Goal: Transaction & Acquisition: Obtain resource

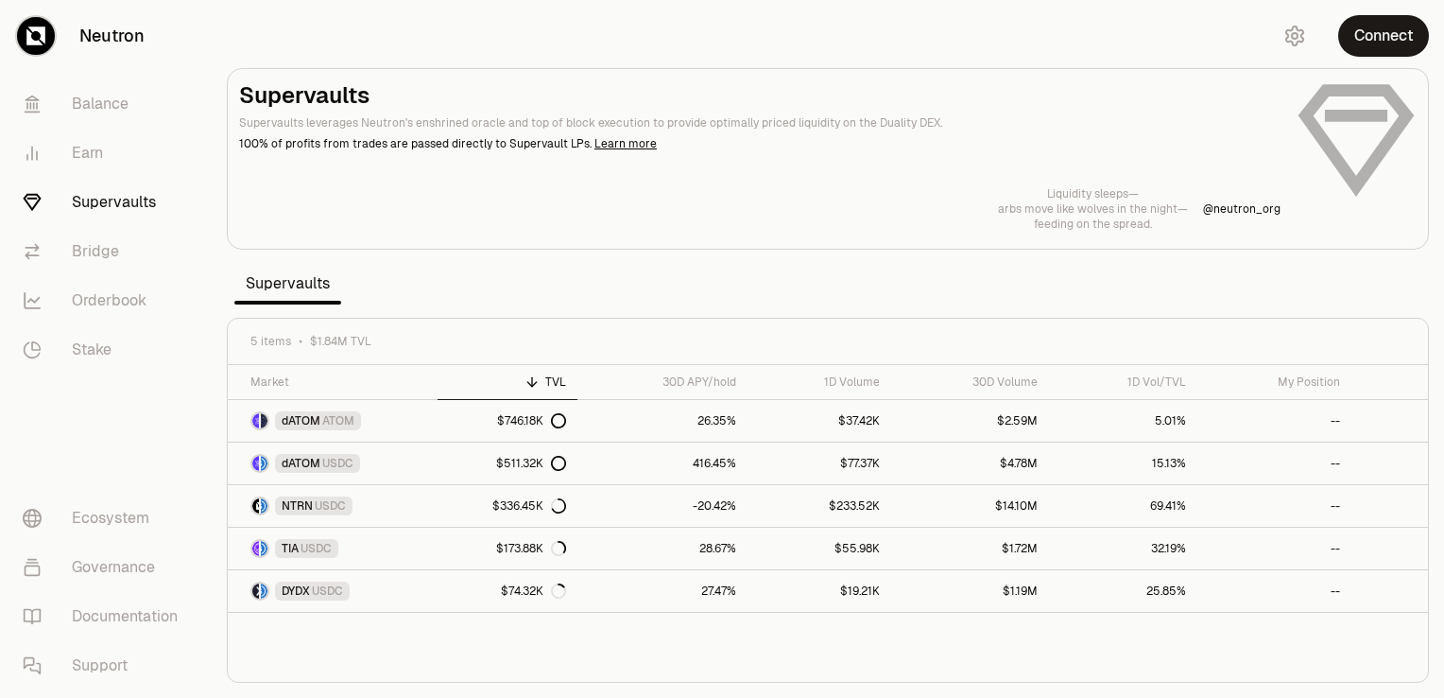
click at [1342, 62] on div "Connect" at bounding box center [1353, 36] width 181 height 72
click at [1356, 44] on button "Connect" at bounding box center [1383, 36] width 91 height 42
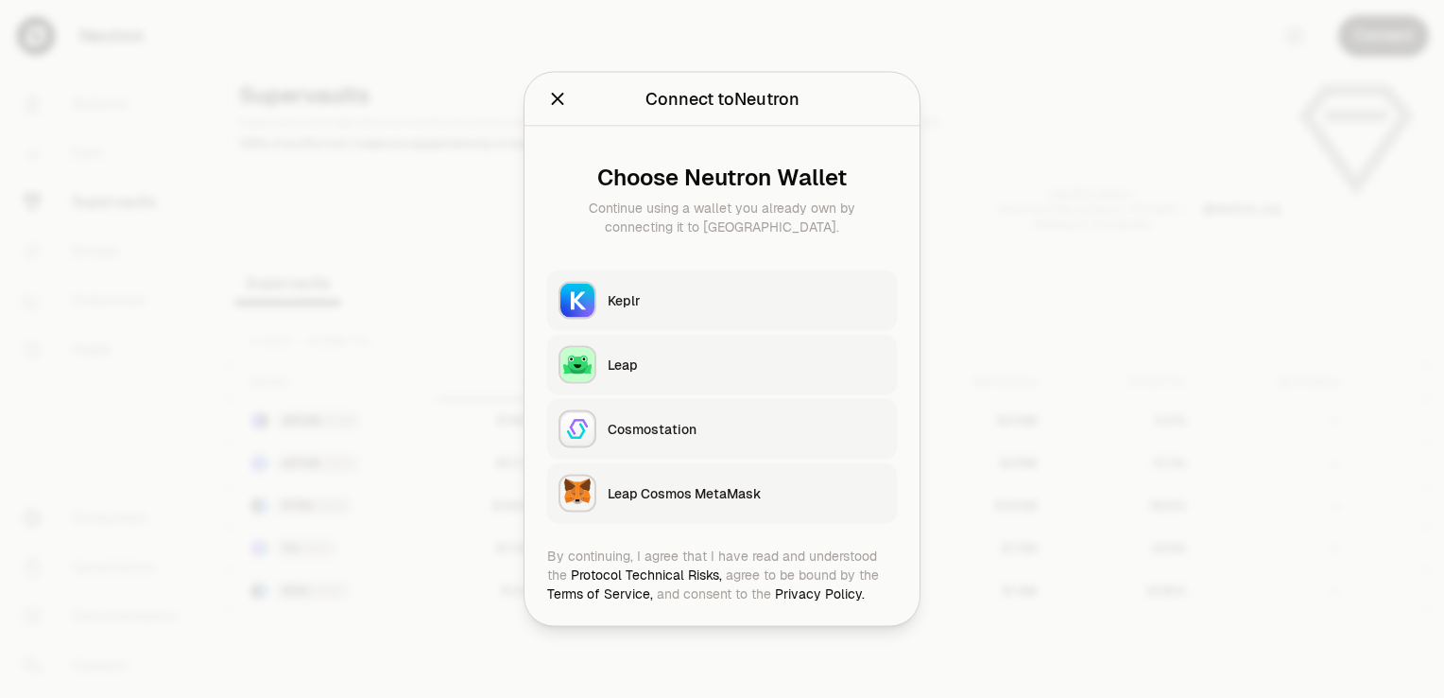
click at [658, 295] on div "Keplr" at bounding box center [747, 300] width 278 height 19
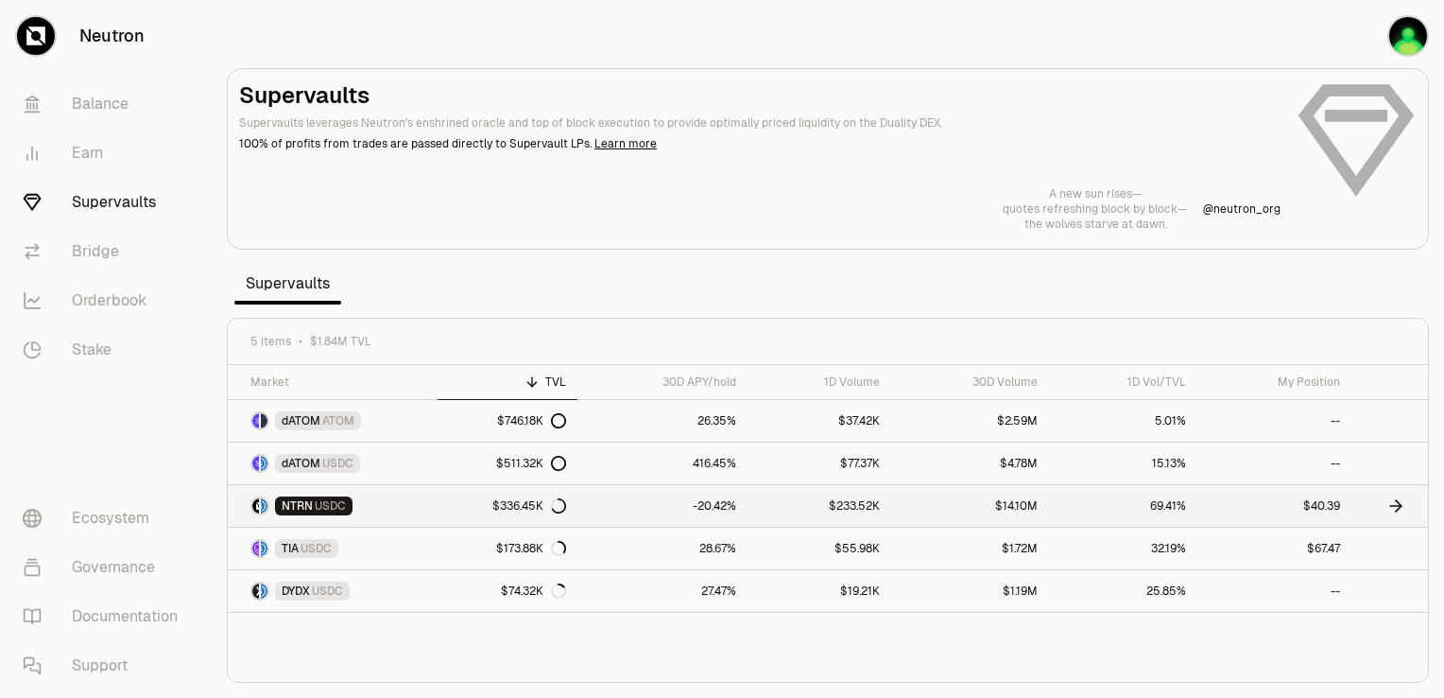
click at [1396, 500] on icon at bounding box center [1399, 505] width 6 height 11
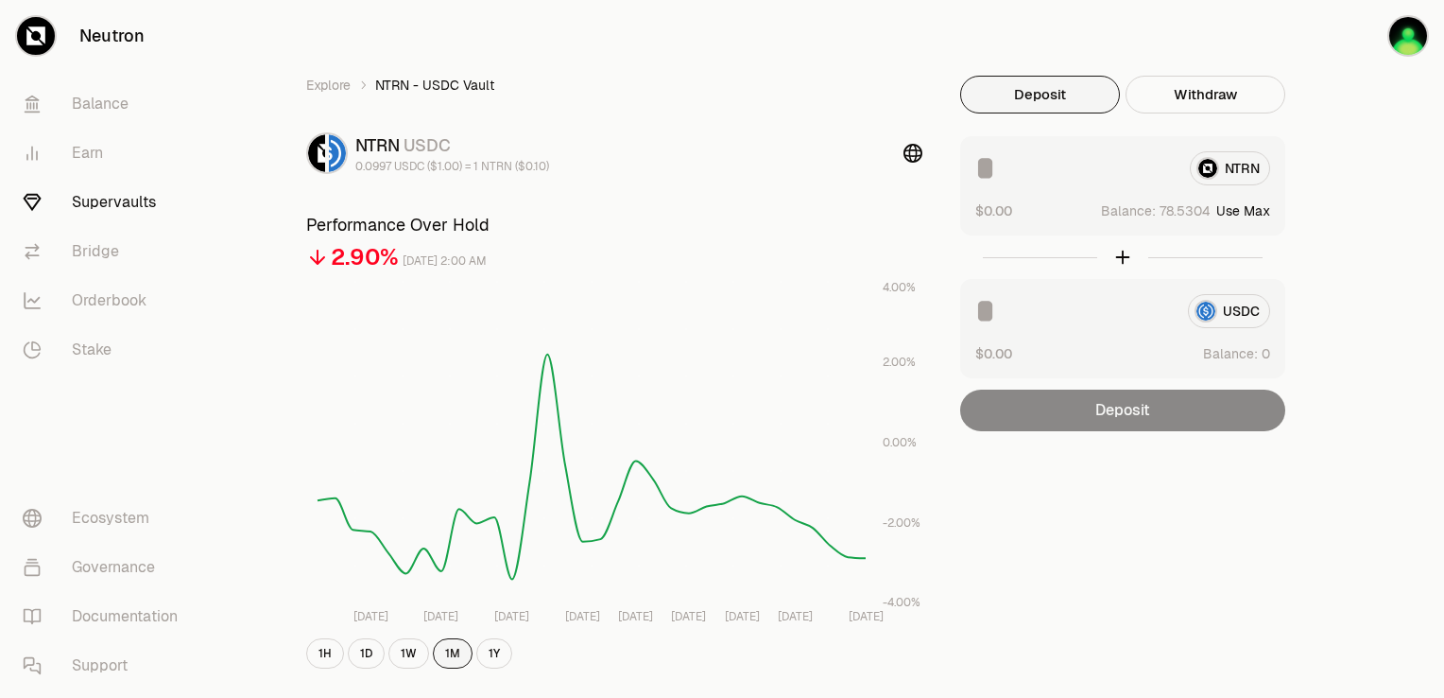
click at [459, 648] on button "1M" at bounding box center [453, 653] width 40 height 30
click at [1227, 85] on button "Withdraw" at bounding box center [1206, 95] width 160 height 38
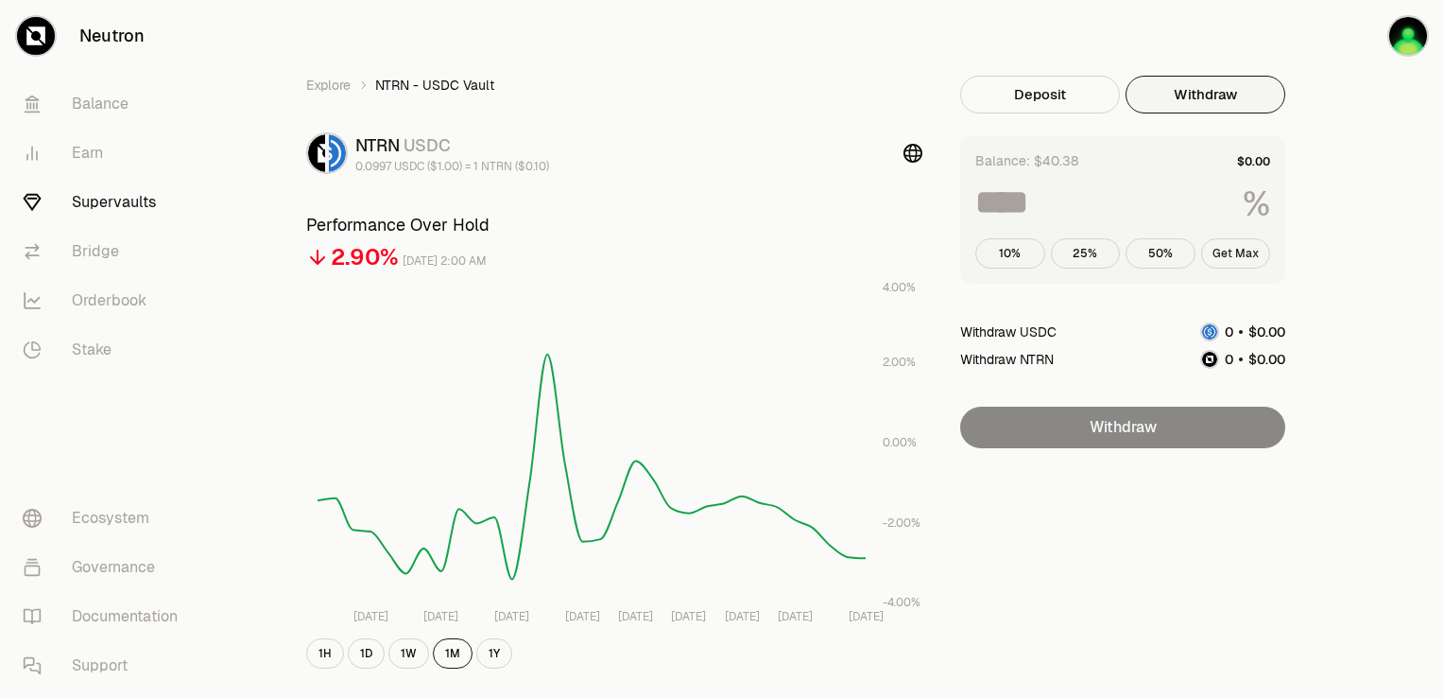
click at [1240, 249] on button "Get Max" at bounding box center [1236, 253] width 70 height 30
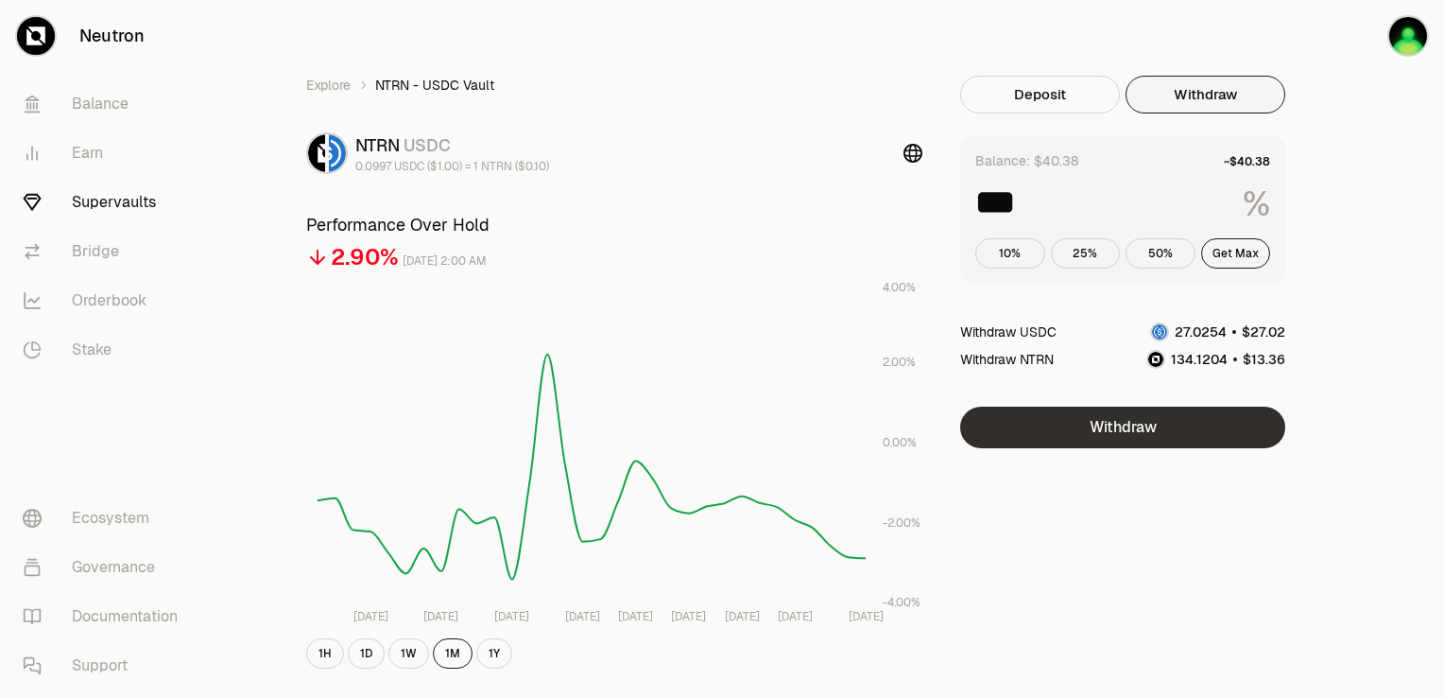
click at [1183, 423] on button "Withdraw" at bounding box center [1122, 427] width 325 height 42
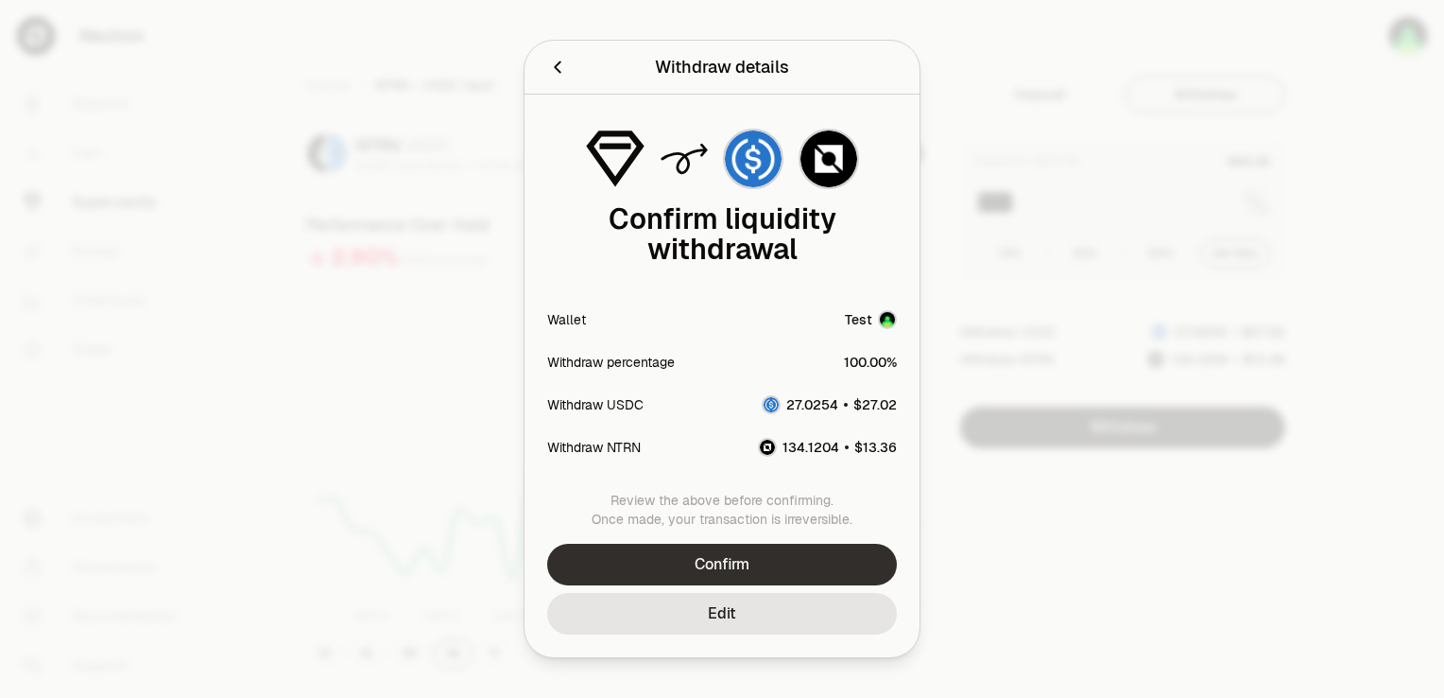
click at [833, 545] on button "Confirm" at bounding box center [722, 565] width 350 height 42
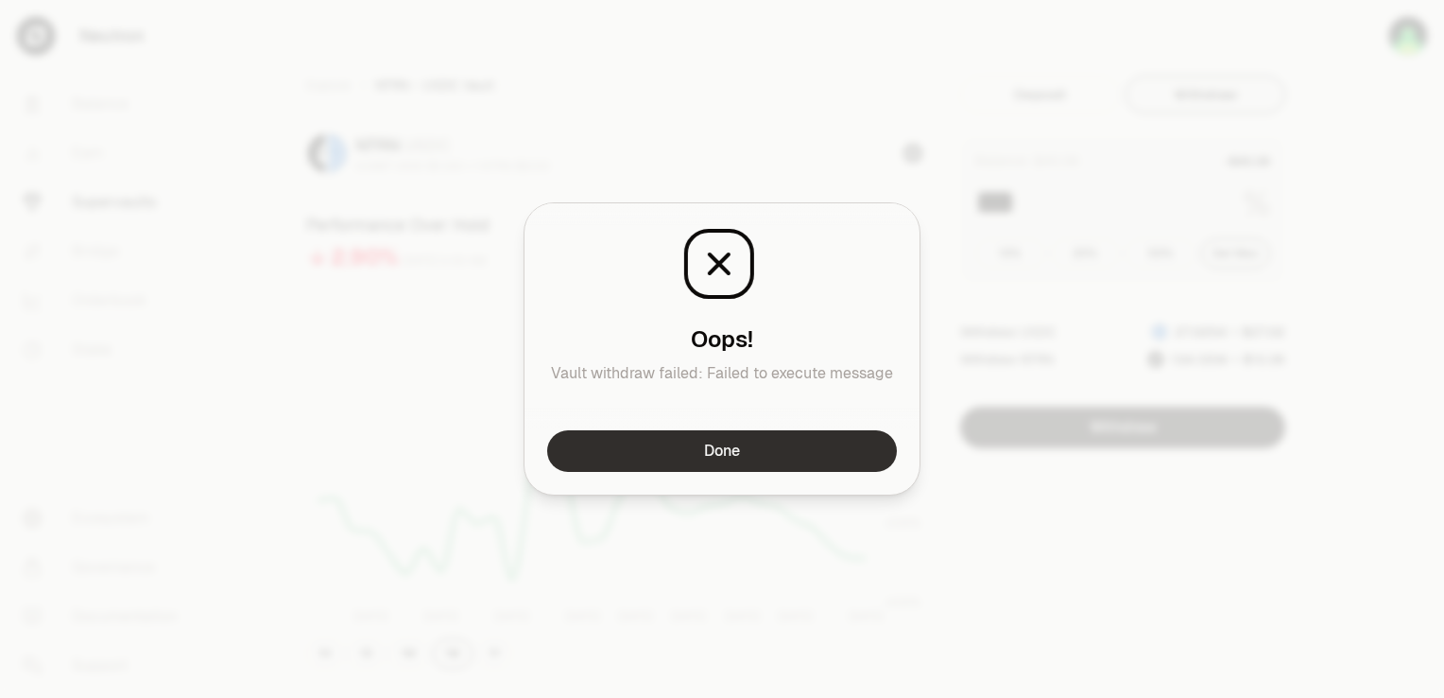
click at [807, 456] on button "Done" at bounding box center [722, 451] width 350 height 42
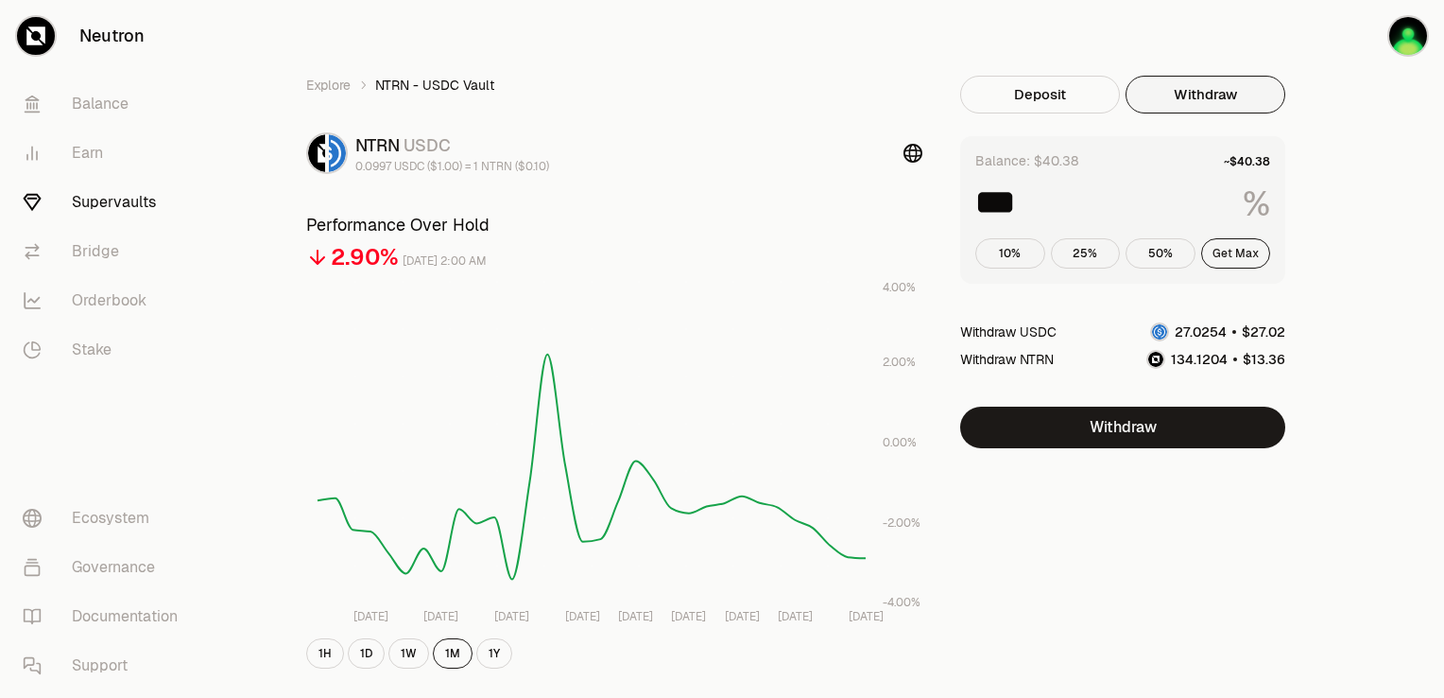
click at [1224, 251] on button "Get Max" at bounding box center [1236, 253] width 70 height 30
click at [1068, 221] on div "*** %" at bounding box center [1123, 204] width 295 height 38
drag, startPoint x: 1068, startPoint y: 221, endPoint x: 1045, endPoint y: 212, distance: 24.6
click at [1045, 212] on input "***" at bounding box center [1102, 202] width 252 height 34
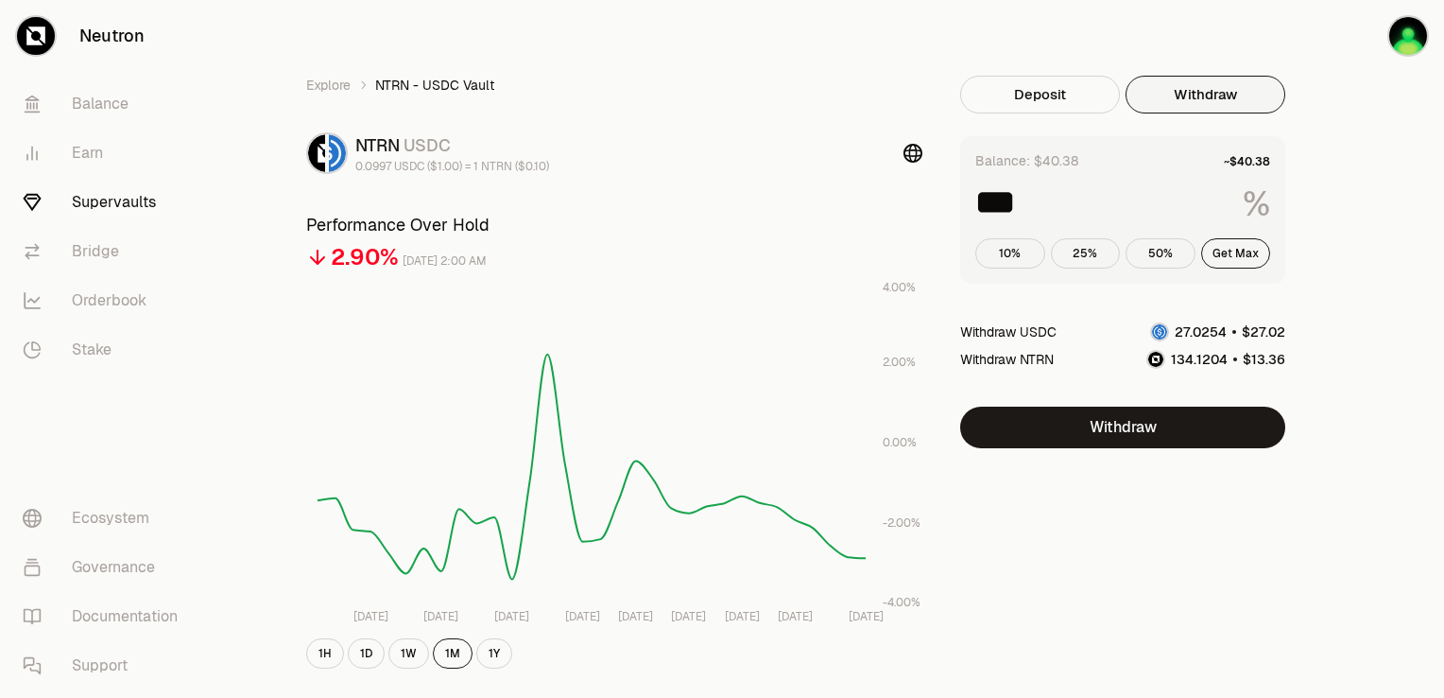
click at [1045, 212] on input "***" at bounding box center [1102, 202] width 252 height 34
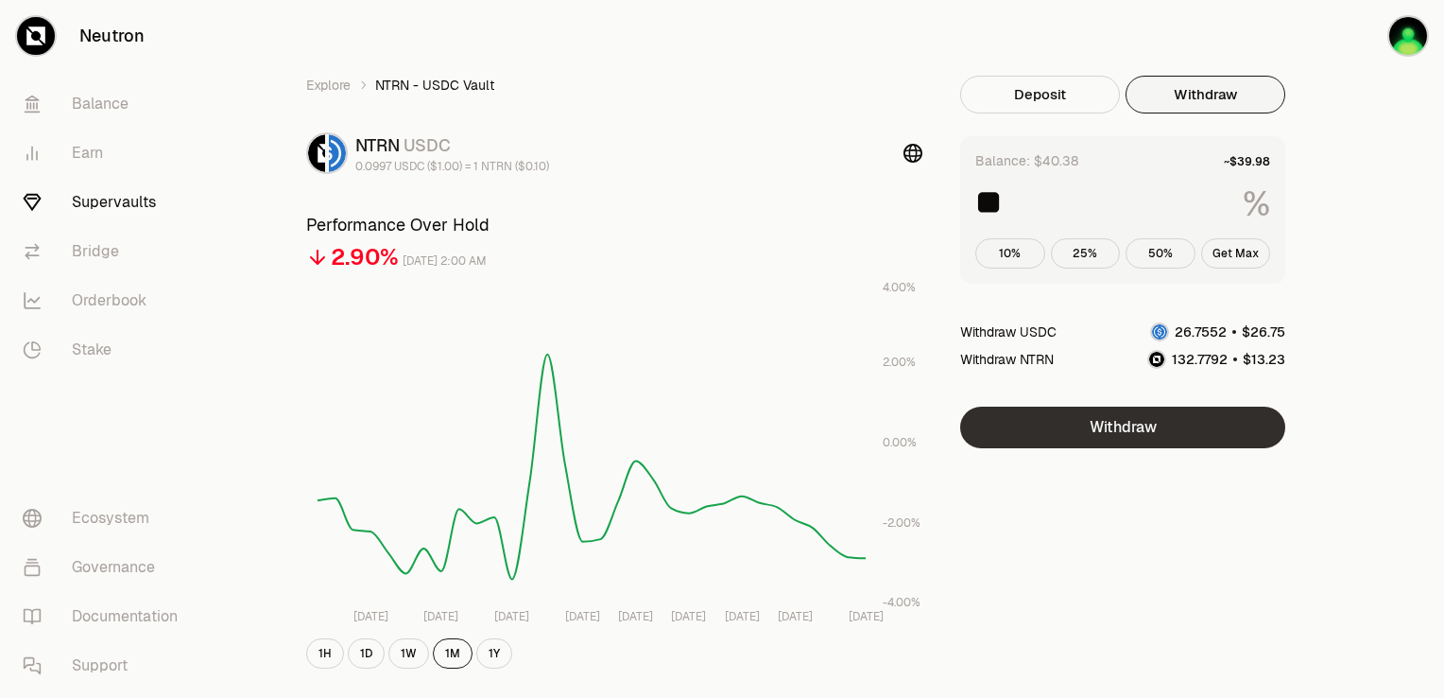
type input "**"
click at [1149, 427] on button "Withdraw" at bounding box center [1122, 427] width 325 height 42
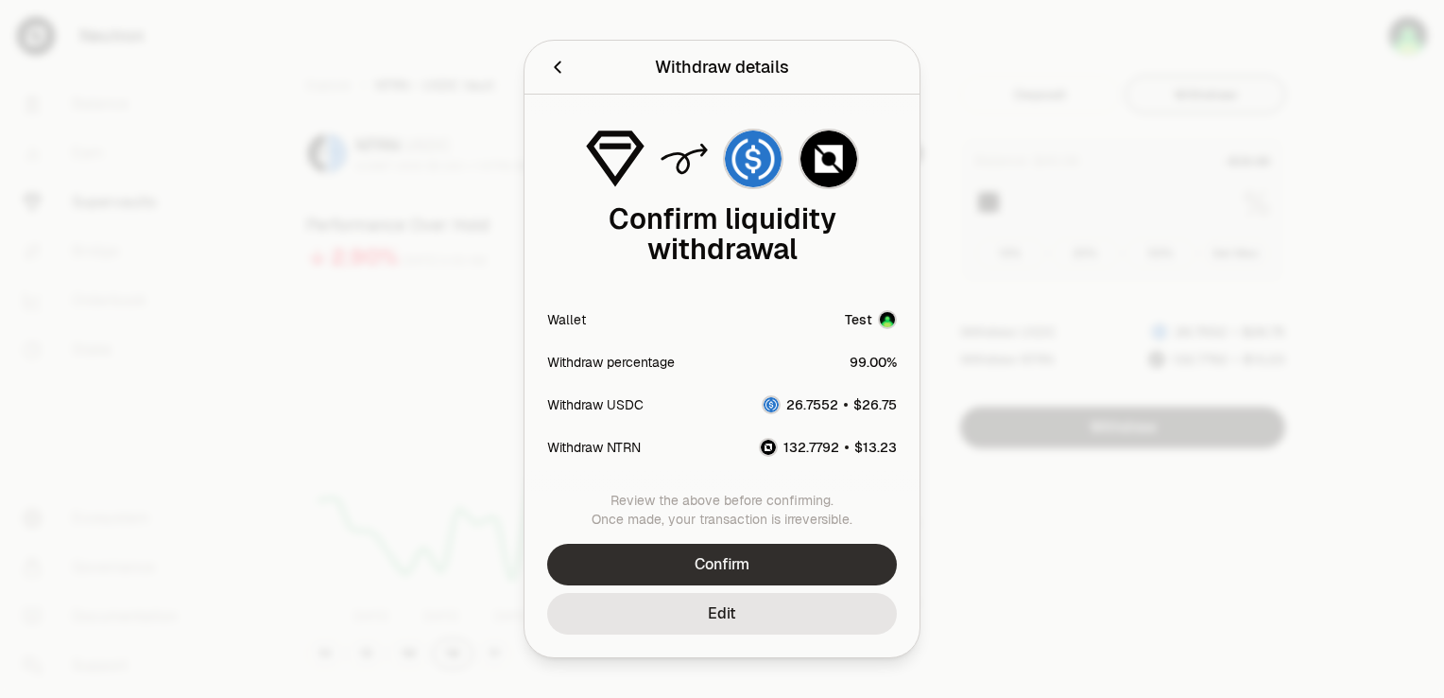
click at [800, 554] on button "Confirm" at bounding box center [722, 565] width 350 height 42
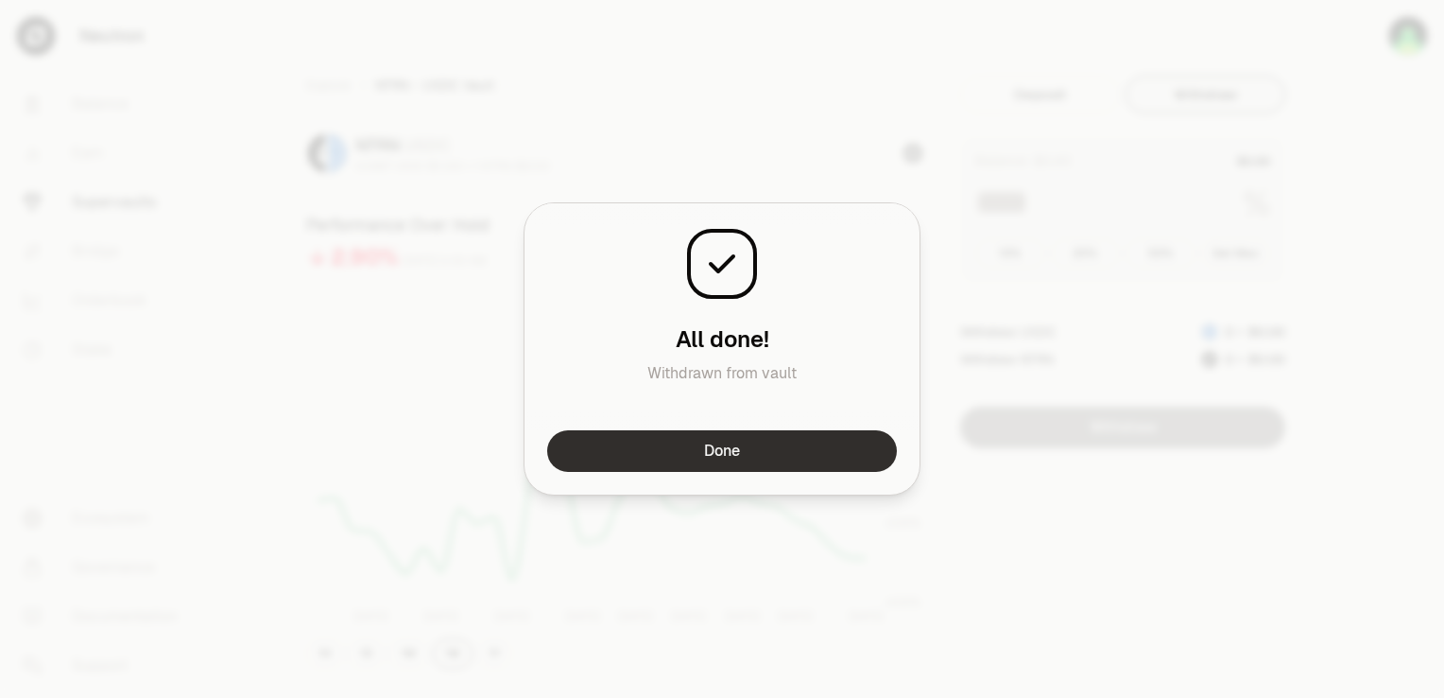
click at [824, 442] on button "Done" at bounding box center [722, 451] width 350 height 42
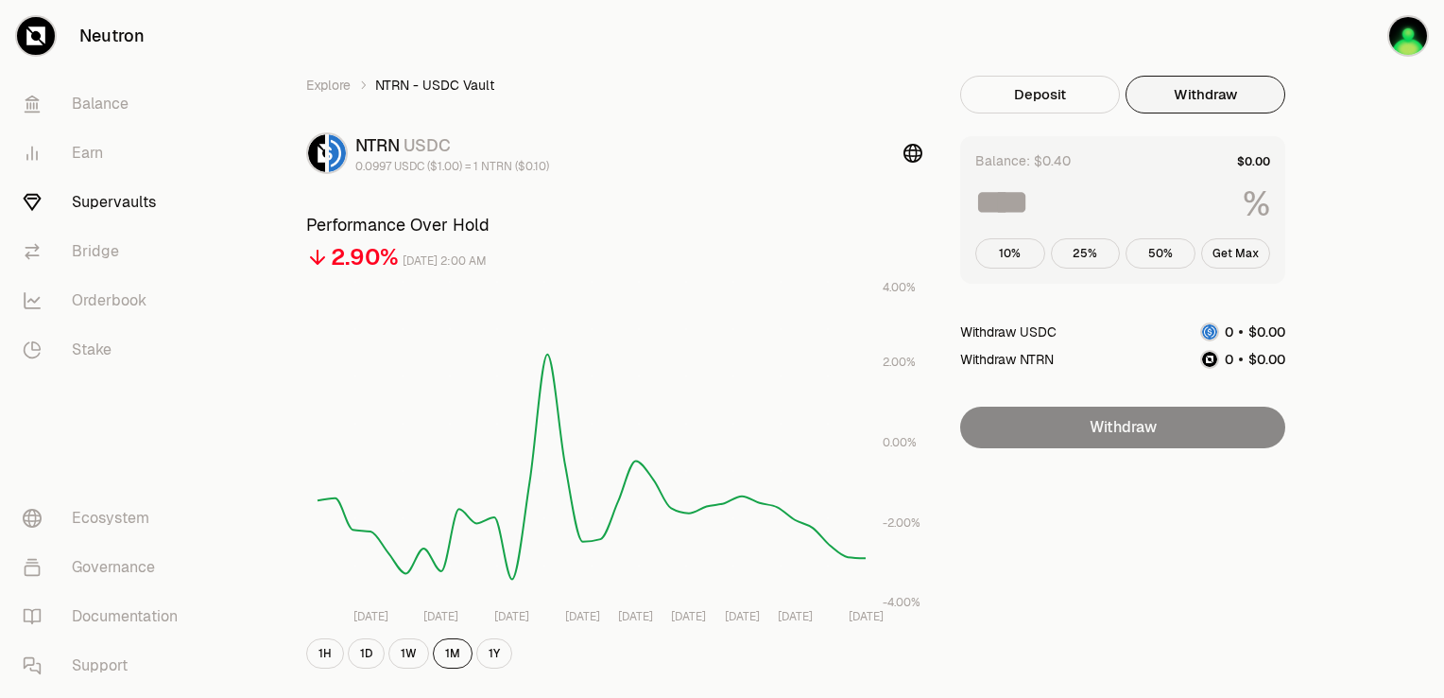
click at [119, 206] on link "Supervaults" at bounding box center [106, 202] width 197 height 49
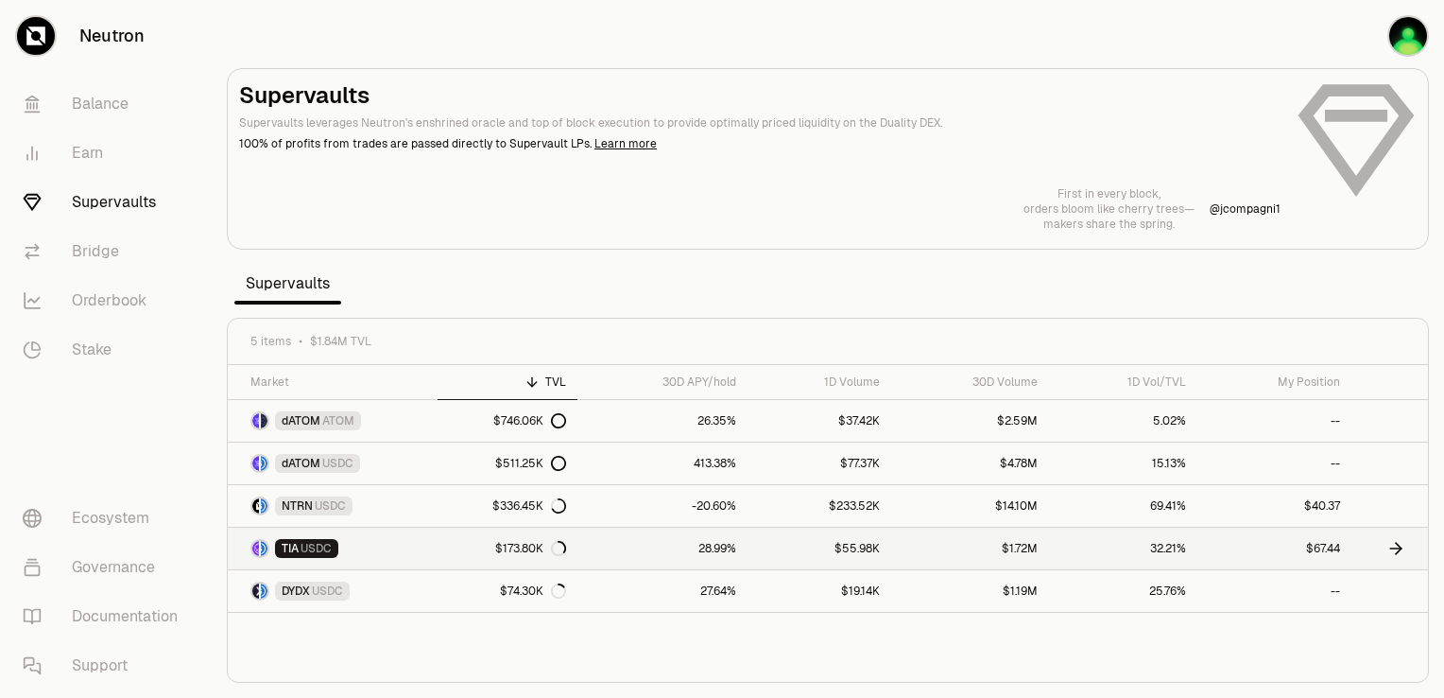
click at [1401, 546] on icon at bounding box center [1399, 548] width 6 height 11
